Goal: Complete application form: Complete application form

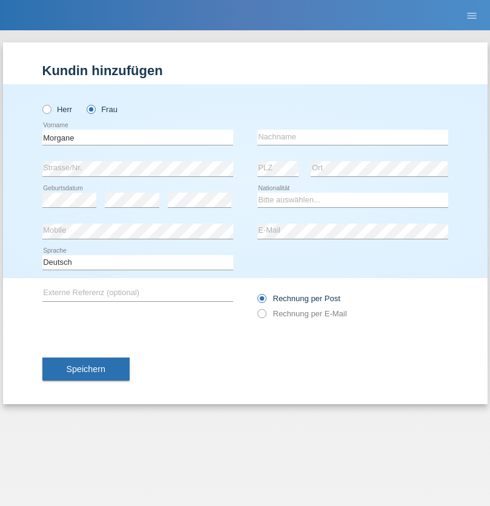
type input "Morgane"
click at [353, 137] on input "text" at bounding box center [352, 137] width 191 height 15
type input "Weber"
select select "CH"
radio input "true"
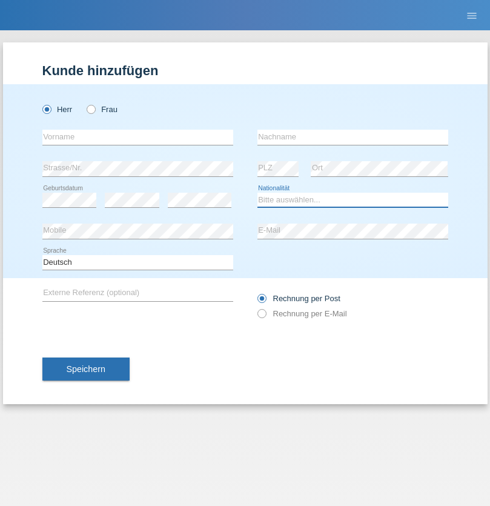
select select "CH"
